Goal: Task Accomplishment & Management: Manage account settings

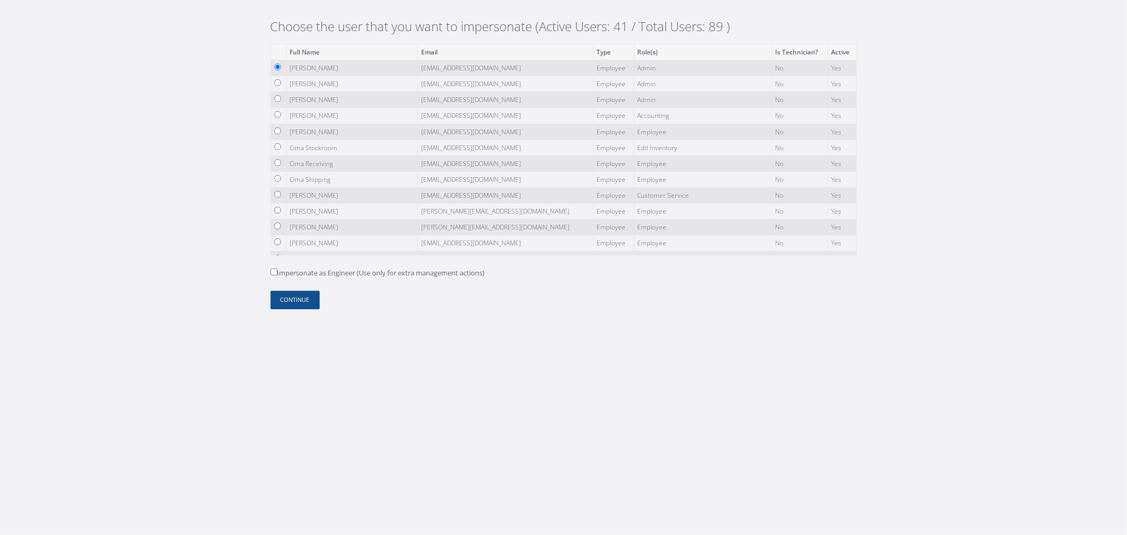
click at [280, 97] on input "radio" at bounding box center [277, 98] width 7 height 7
radio input "true"
click at [291, 302] on button "Continue" at bounding box center [295, 300] width 49 height 18
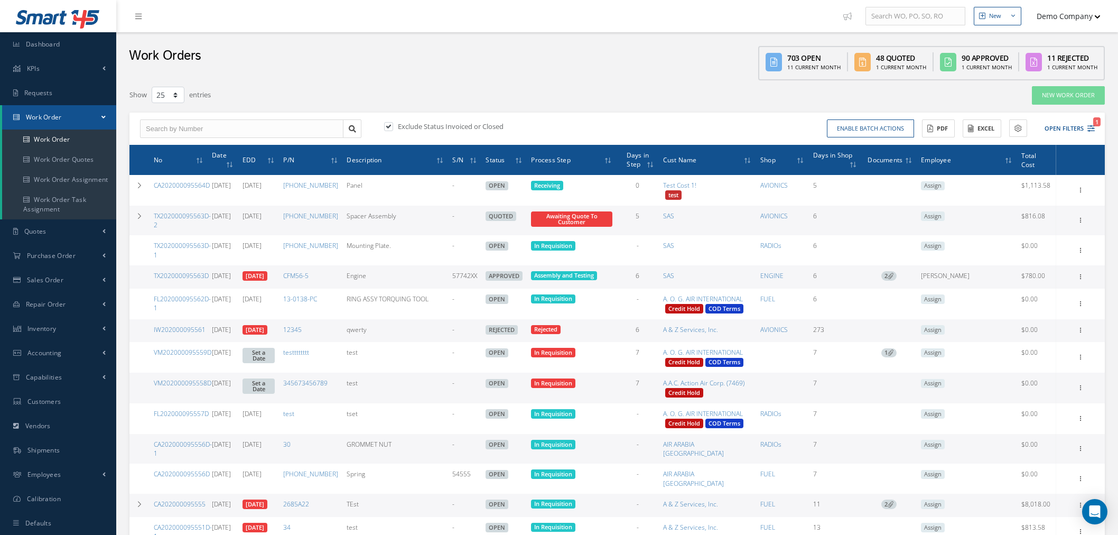
select select "25"
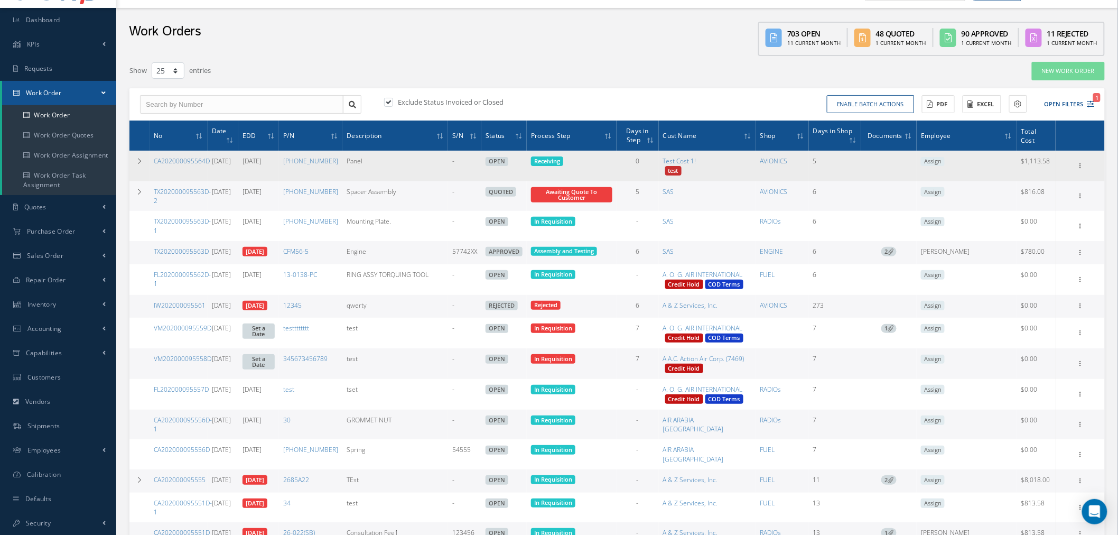
scroll to position [24, 0]
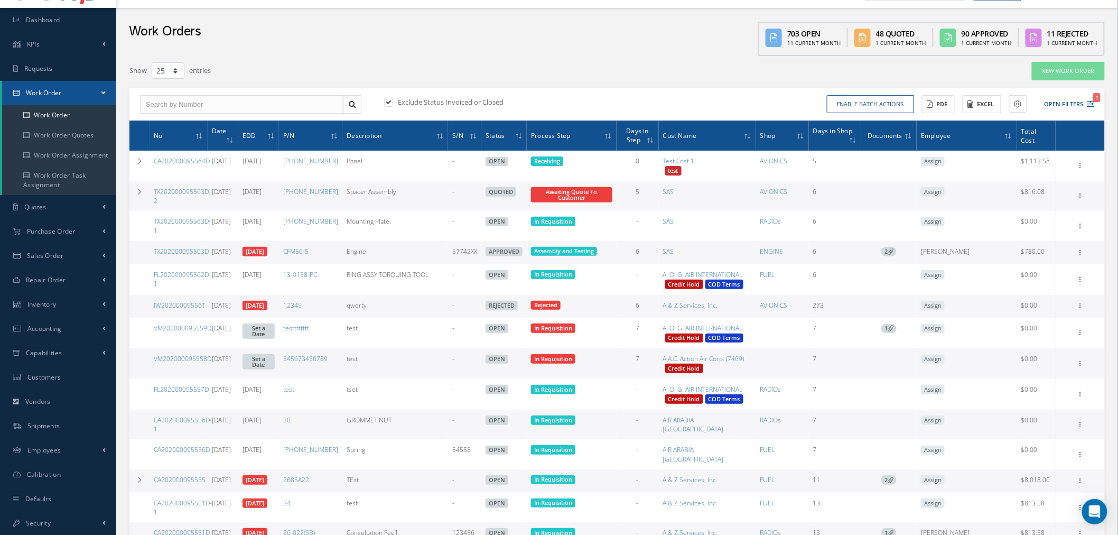
drag, startPoint x: 144, startPoint y: 199, endPoint x: 168, endPoint y: 199, distance: 23.3
click at [144, 199] on td at bounding box center [139, 196] width 20 height 30
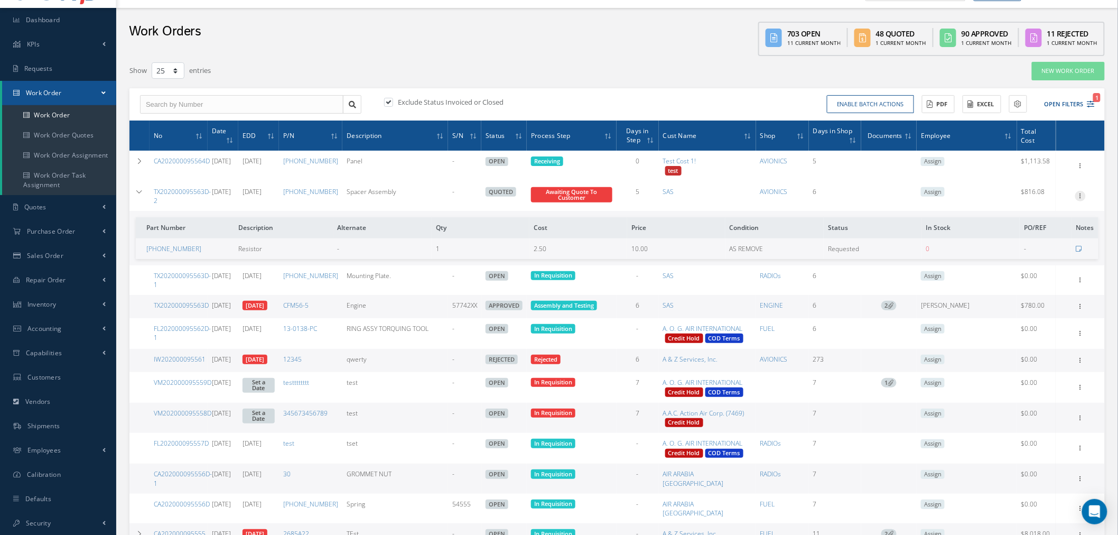
click at [1083, 197] on icon at bounding box center [1080, 195] width 11 height 8
click at [1056, 219] on link "Edit" at bounding box center [1031, 217] width 83 height 14
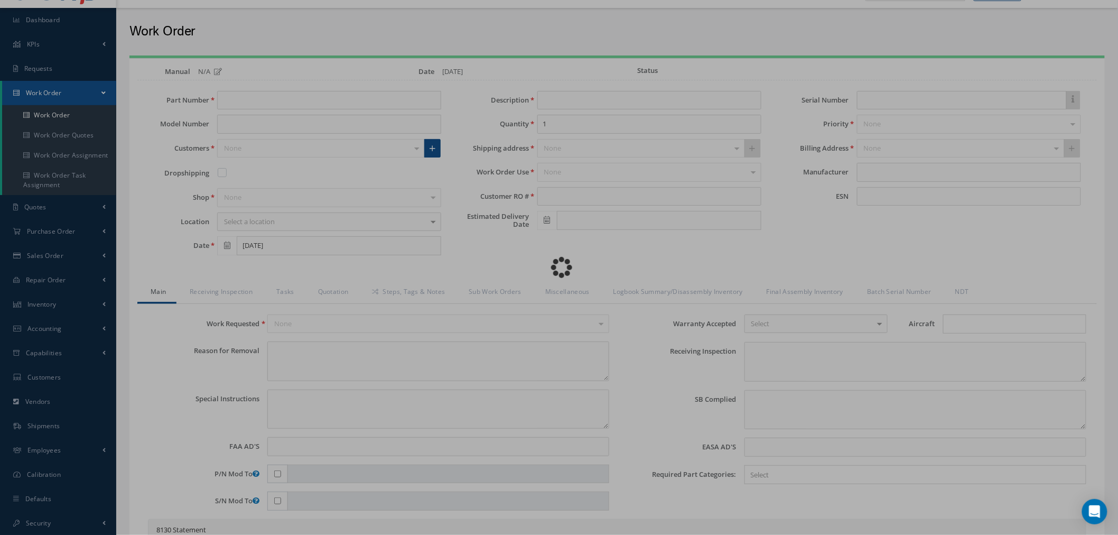
type input "[PHONE_NUMBER]"
type input "[DATE]"
type input "Spacer Assembly"
type input "TBD"
type input "[DATE]"
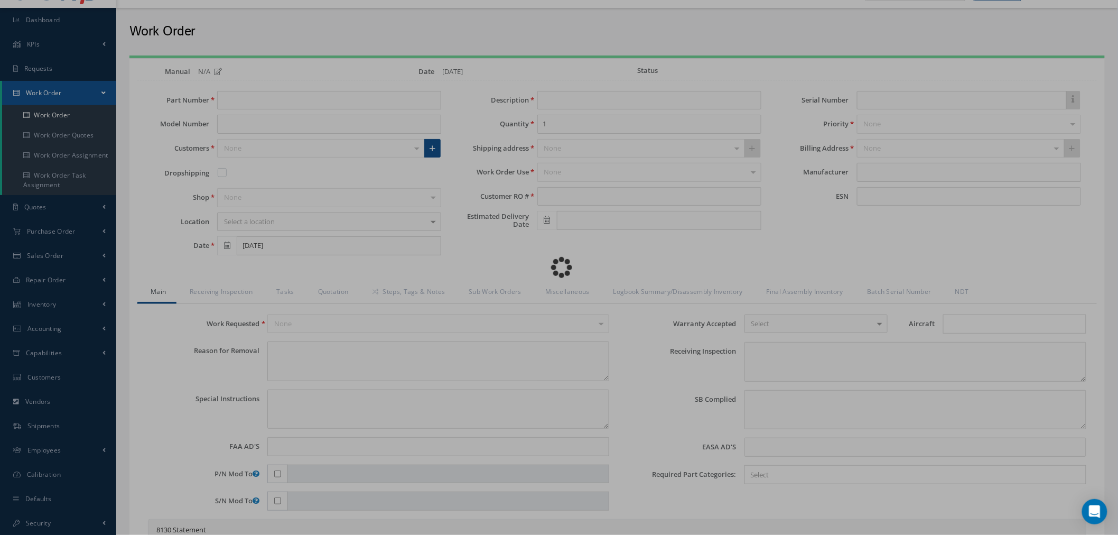
type input "5774XX"
type input "faa aads"
type textarea "NO VISUAL DAMAGE"
type textarea "50"
type input "EASA ADS"
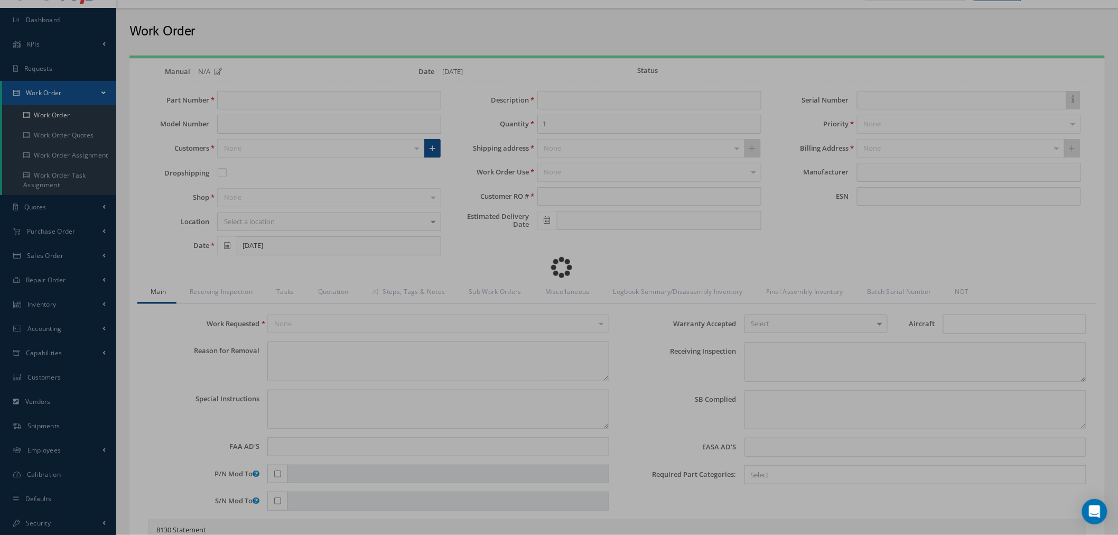
type textarea "test test"
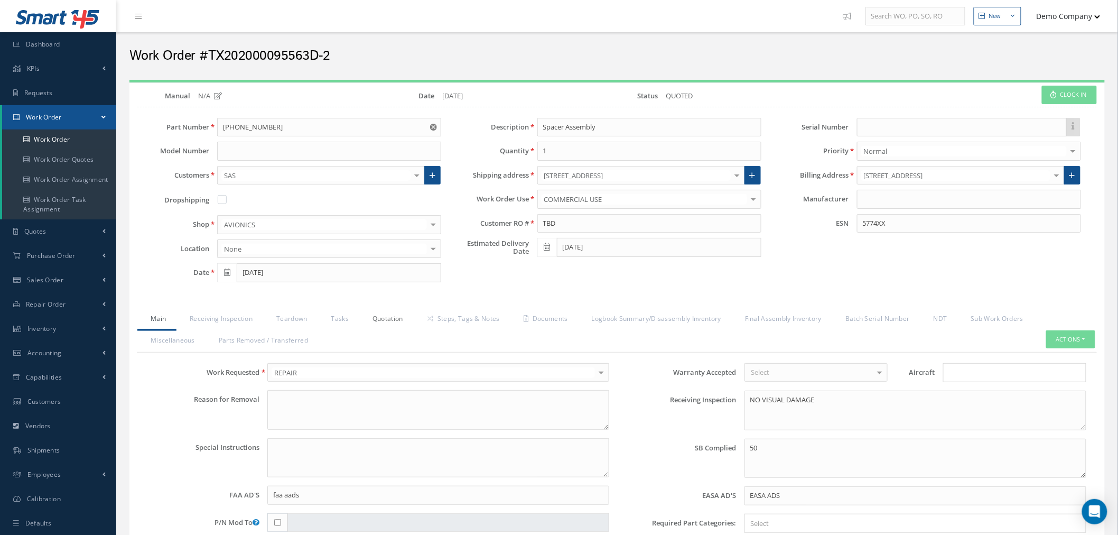
click at [396, 321] on link "Quotation" at bounding box center [386, 320] width 54 height 22
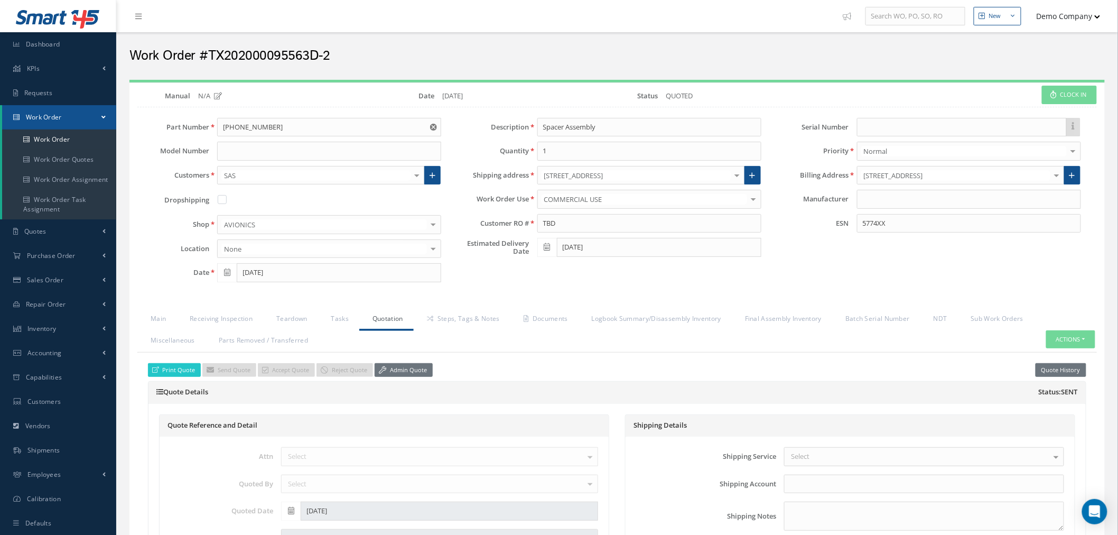
scroll to position [293, 0]
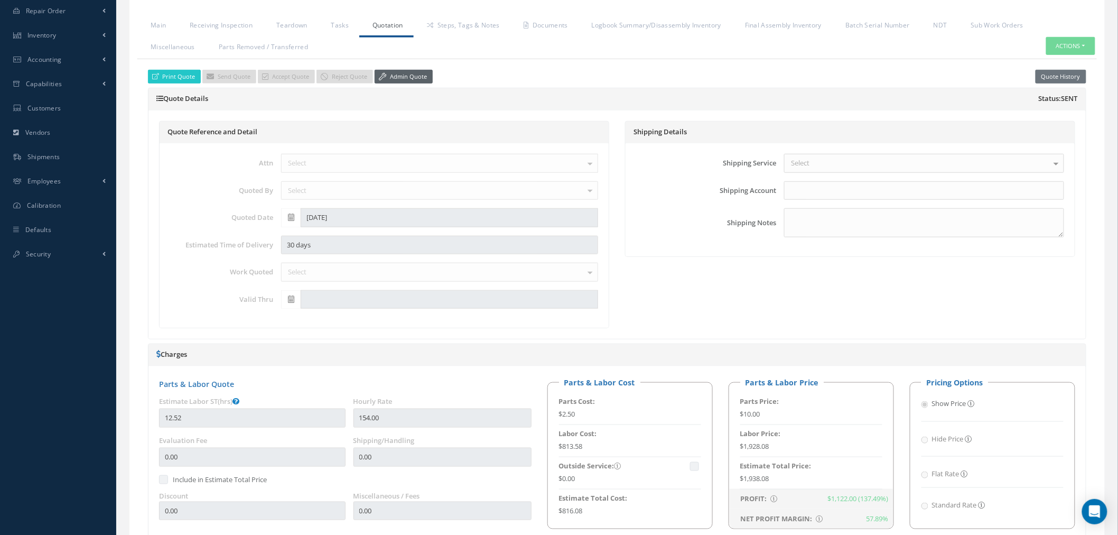
click at [414, 76] on link "Admin Quote" at bounding box center [404, 77] width 58 height 14
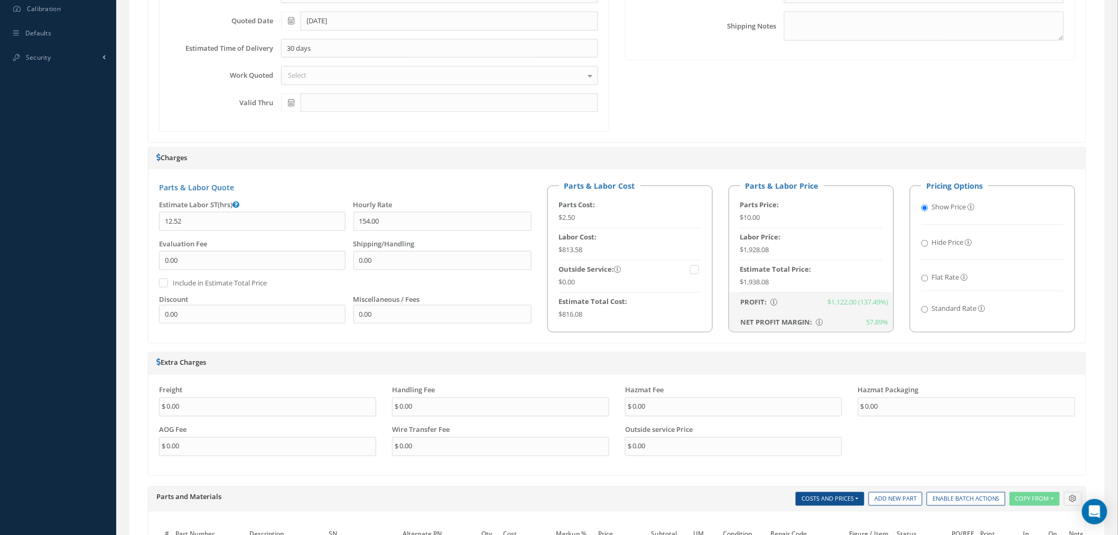
scroll to position [469, 0]
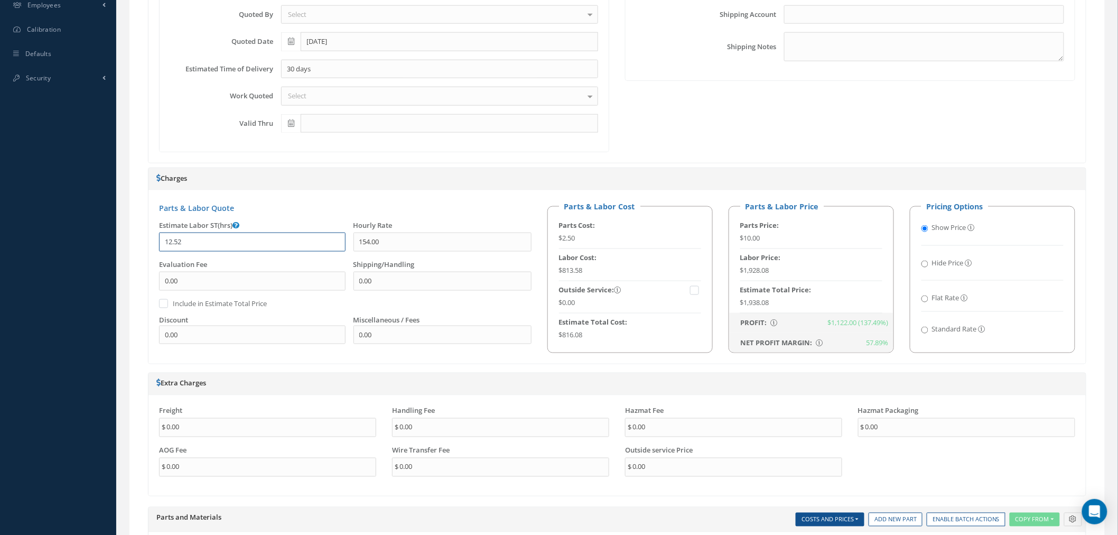
click at [143, 235] on div "Print Quote Send Quote Accept Quote Reject Quote Admin Quote Quote History Quot…" at bounding box center [617, 318] width 960 height 870
click at [321, 198] on div "Parts & Labor Quote Estimate Labor ST(hrs) 1 Hourly Rate 154.00 Evaluation Fee …" at bounding box center [616, 276] width 937 height 173
click at [409, 208] on h3 "Parts & Labor Quote" at bounding box center [345, 207] width 373 height 9
click at [342, 238] on link at bounding box center [336, 242] width 18 height 19
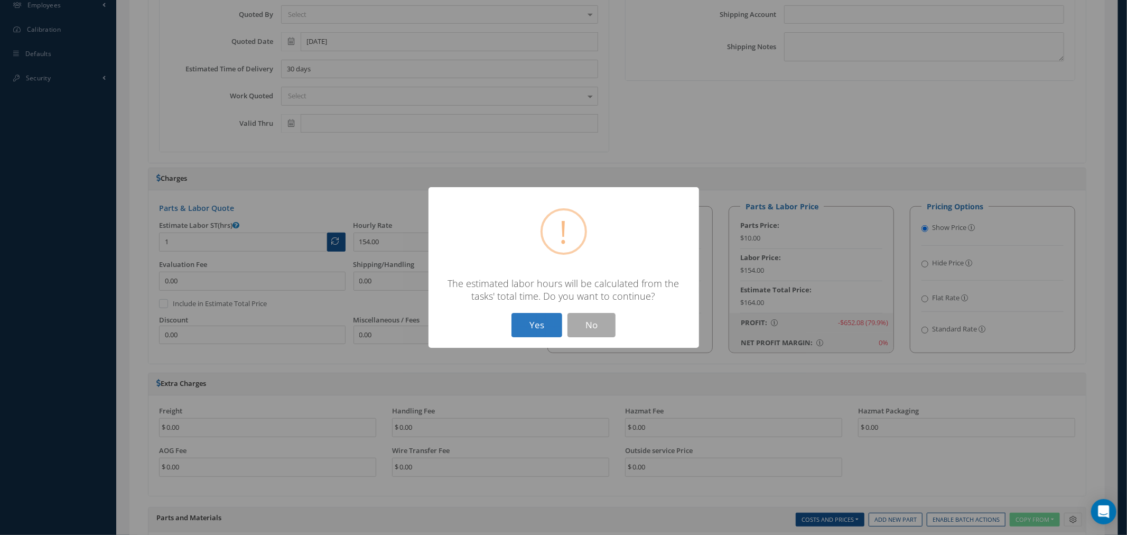
click at [551, 321] on button "Yes" at bounding box center [537, 325] width 51 height 25
type input "12.52"
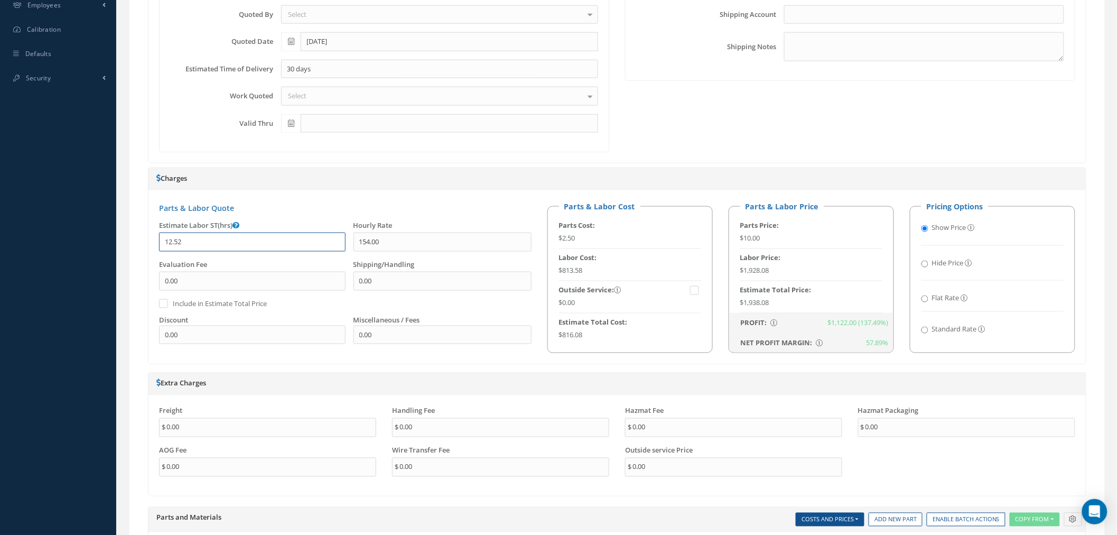
drag, startPoint x: 208, startPoint y: 240, endPoint x: 102, endPoint y: 241, distance: 105.7
click at [102, 241] on div "Smart 145 Dashboard KPIs Work Order Accounting Requests Work Order Work Order W…" at bounding box center [559, 179] width 1118 height 1297
type input "1"
click at [506, 217] on div "Parts & Labor Quote Estimate Labor ST(hrs) 1 Hourly Rate 154.00 Evaluation Fee …" at bounding box center [345, 277] width 388 height 152
click at [207, 252] on input "1" at bounding box center [243, 242] width 168 height 19
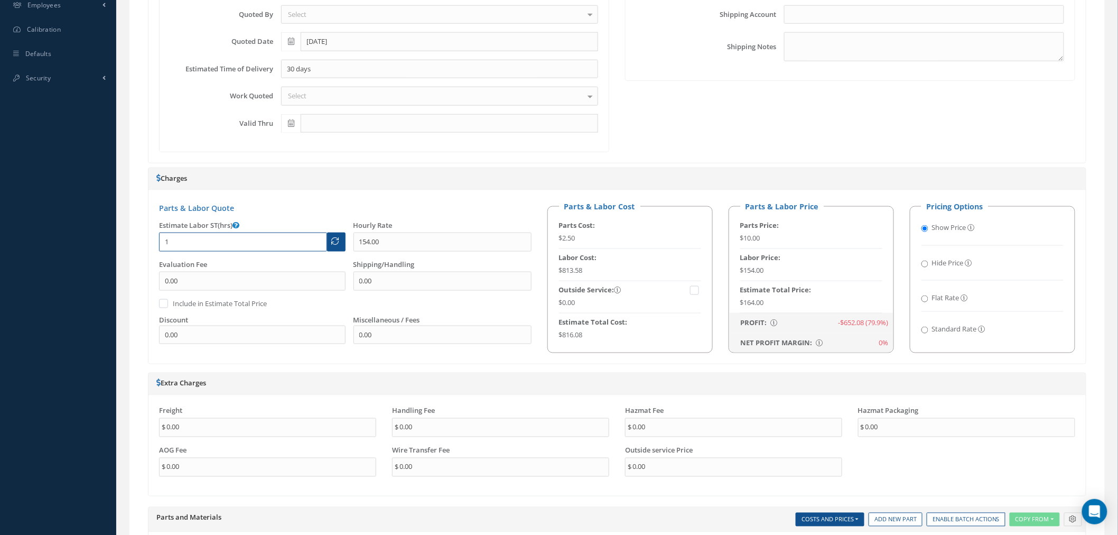
drag, startPoint x: 203, startPoint y: 245, endPoint x: 141, endPoint y: 240, distance: 63.0
click at [145, 241] on div "Print Quote Send Quote Accept Quote Reject Quote Admin Quote Quote History Quot…" at bounding box center [617, 318] width 960 height 870
click at [535, 196] on div "Parts & Labor Quote Estimate Labor ST(hrs) Hourly Rate 154.00 Evaluation Fee 0.…" at bounding box center [616, 276] width 937 height 173
click at [241, 234] on input "text" at bounding box center [243, 242] width 168 height 19
click at [233, 237] on input "text" at bounding box center [243, 242] width 168 height 19
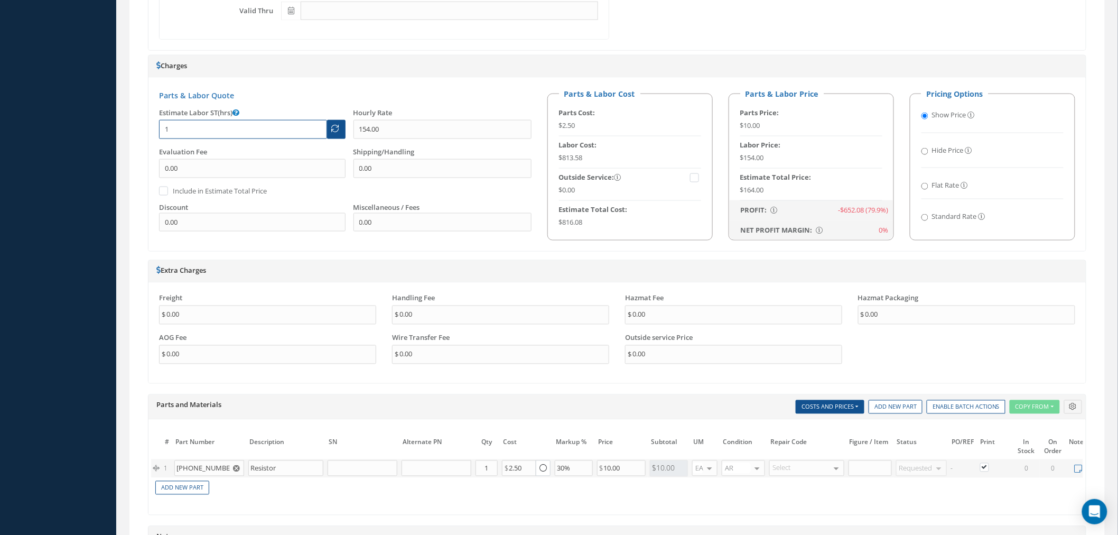
scroll to position [528, 0]
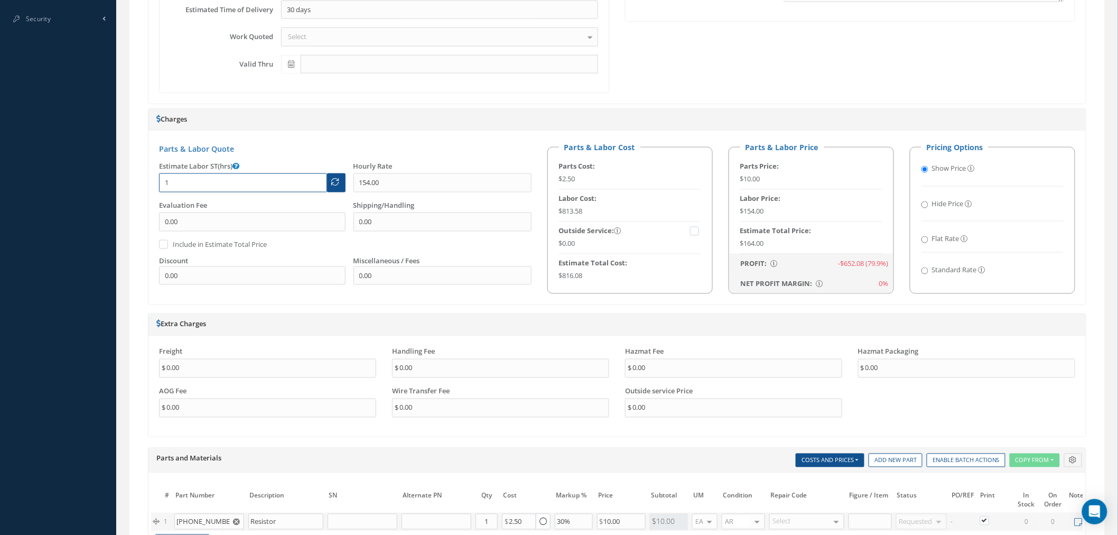
type input "1"
click at [462, 151] on h3 "Parts & Labor Quote" at bounding box center [345, 148] width 373 height 9
click at [444, 188] on input "154.00" at bounding box center [443, 182] width 179 height 19
type input "1"
click at [441, 149] on h3 "Parts & Labor Quote" at bounding box center [345, 148] width 373 height 9
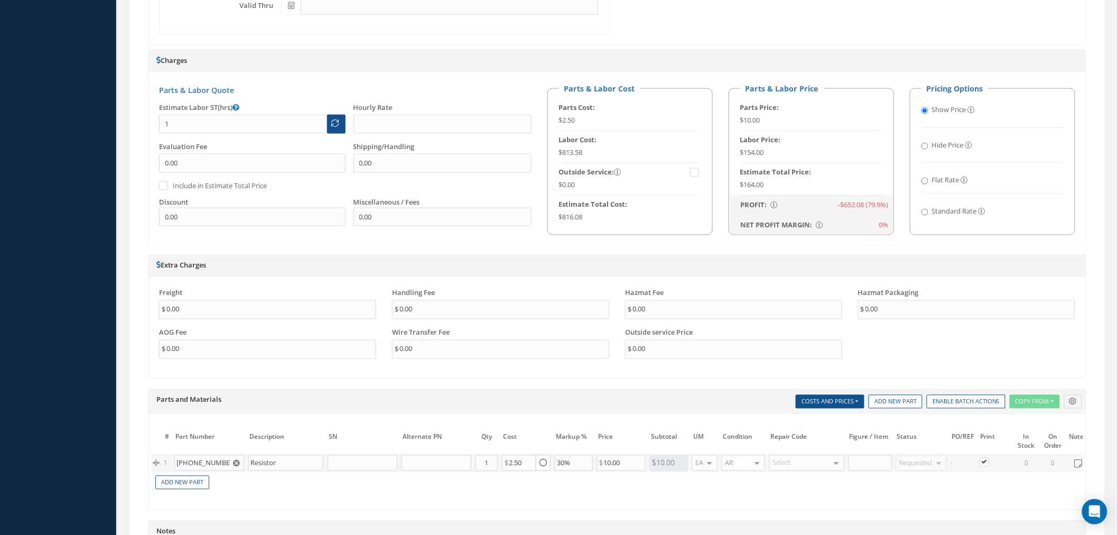
scroll to position [773, 0]
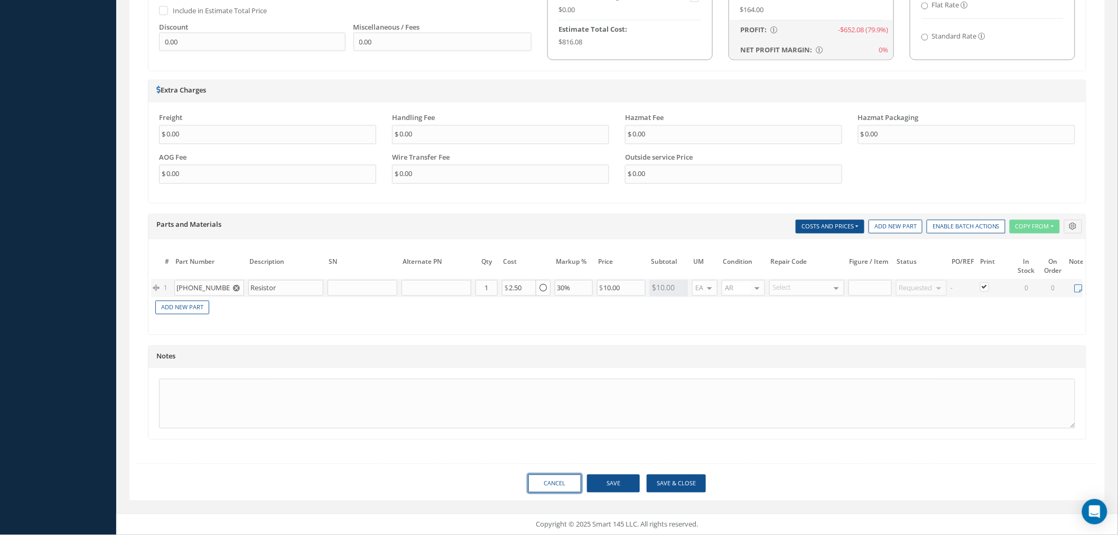
click at [558, 484] on link "Cancel" at bounding box center [554, 484] width 53 height 18
select select "25"
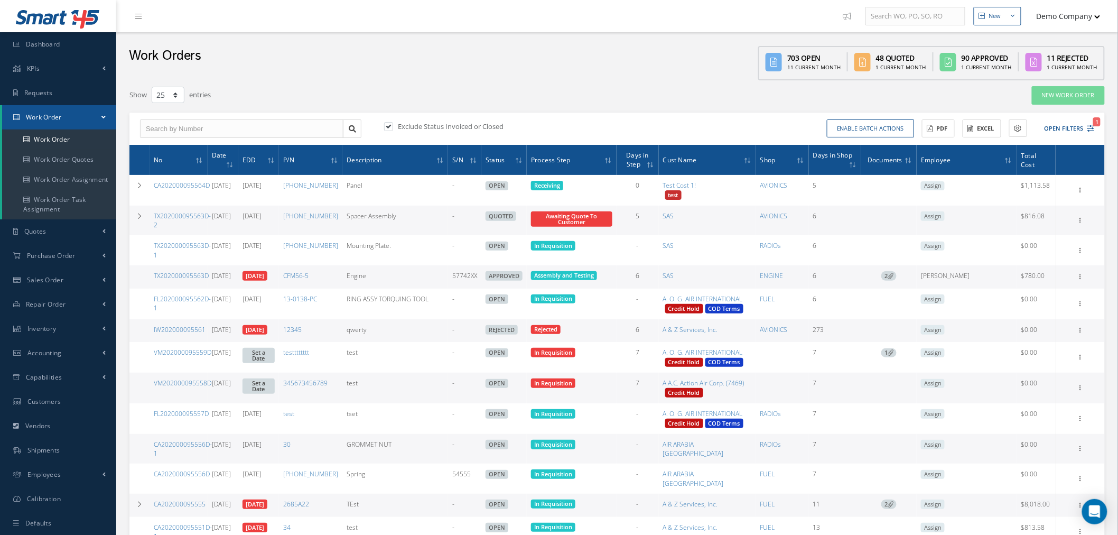
click at [1088, 219] on div "Show Edit Update Prefix Invoicing Close Part Issue Send By Email Sub Work Order…" at bounding box center [1080, 220] width 45 height 13
click at [1082, 222] on icon at bounding box center [1080, 219] width 11 height 8
click at [1048, 242] on link "Edit" at bounding box center [1031, 241] width 83 height 14
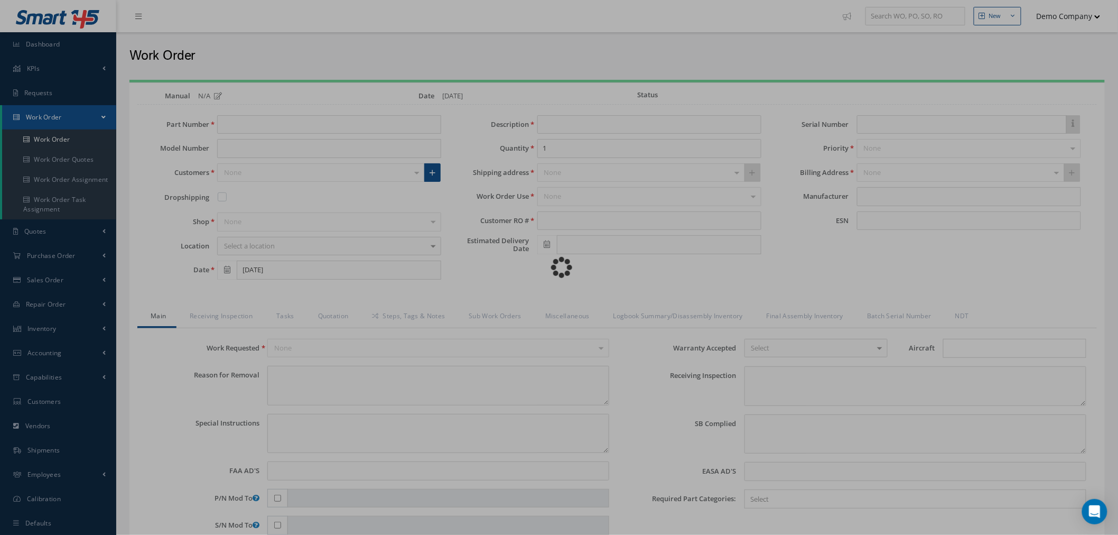
type input "[PHONE_NUMBER]"
type input "[DATE]"
type input "Spacer Assembly"
type input "TBD"
type input "[DATE]"
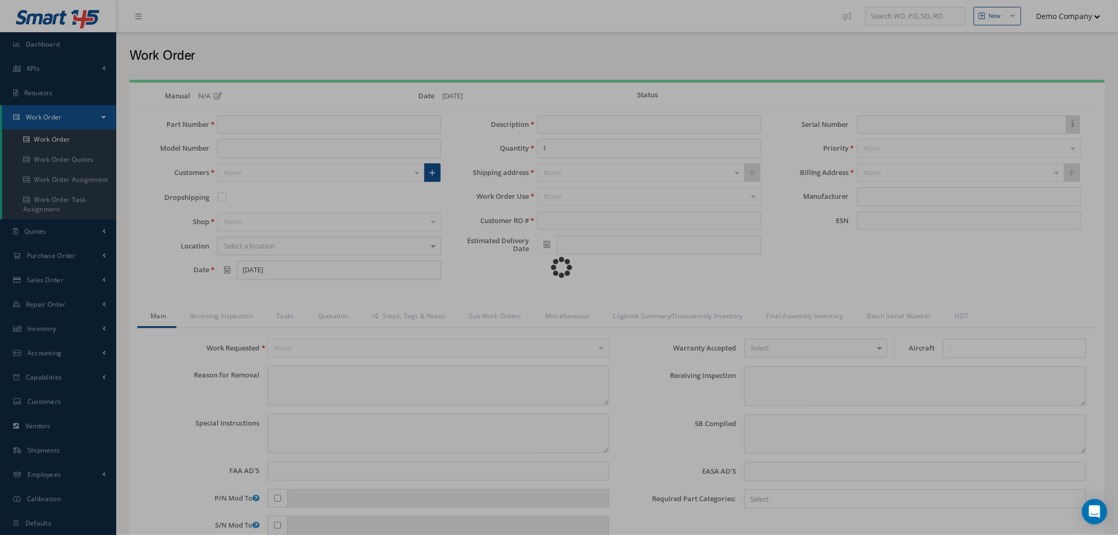
type input "5774XX"
type input "faa aads"
type textarea "NO VISUAL DAMAGE"
type textarea "50"
type input "EASA ADS"
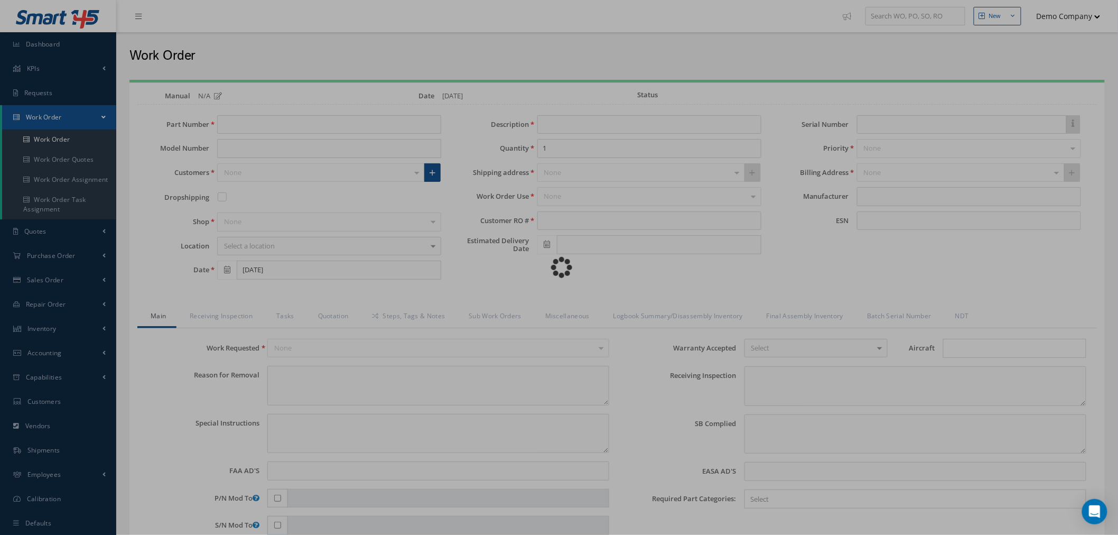
type textarea "test test"
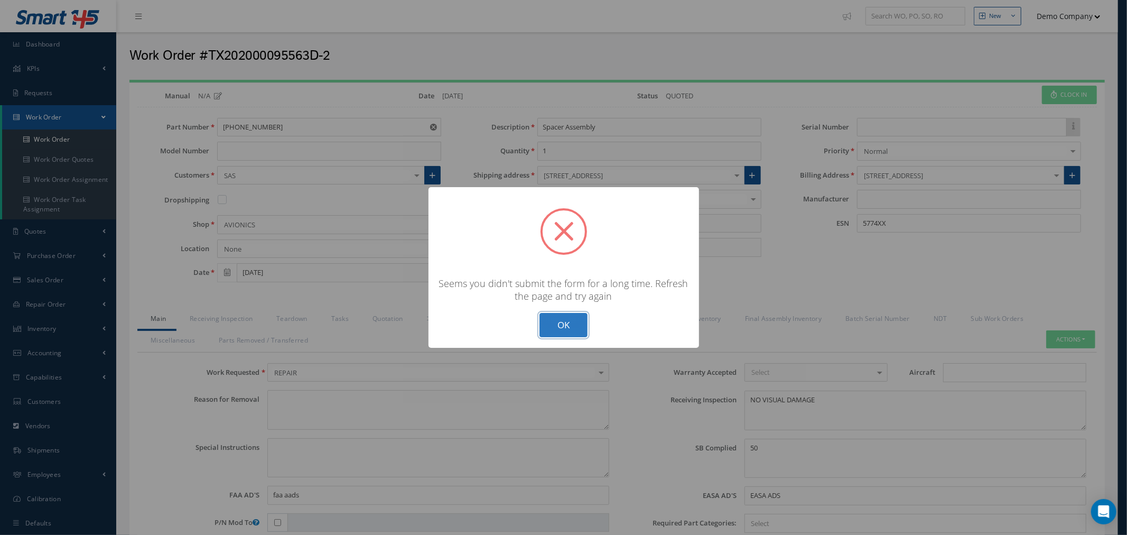
click at [582, 331] on button "OK" at bounding box center [564, 325] width 48 height 25
